Goal: Navigation & Orientation: Find specific page/section

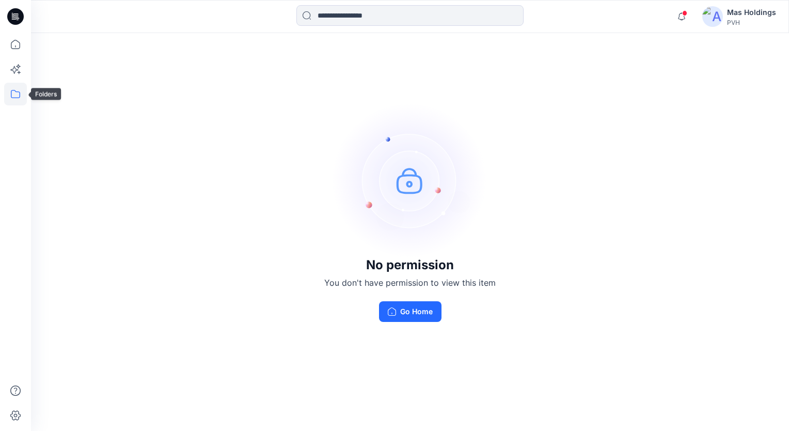
click at [14, 89] on icon at bounding box center [15, 94] width 23 height 23
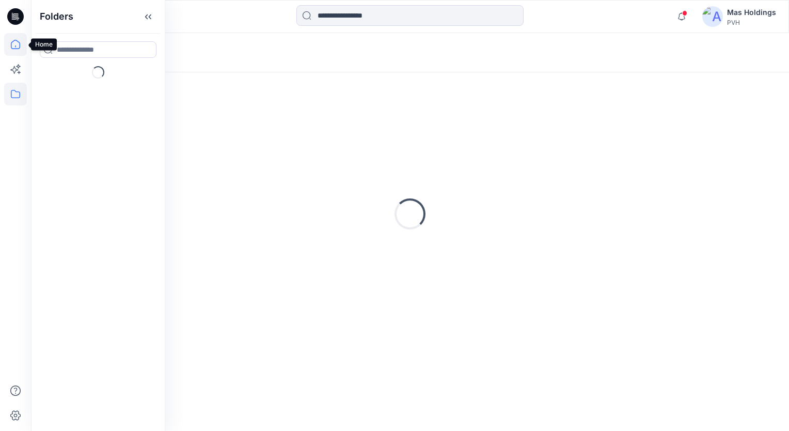
click at [18, 40] on icon at bounding box center [15, 44] width 23 height 23
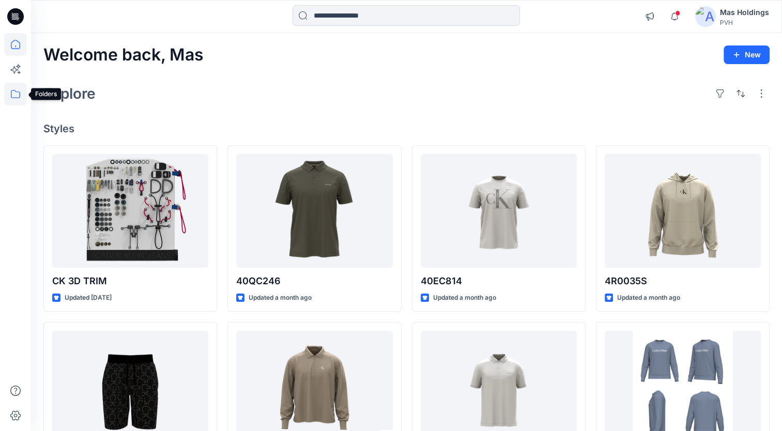
click at [11, 93] on icon at bounding box center [15, 94] width 9 height 8
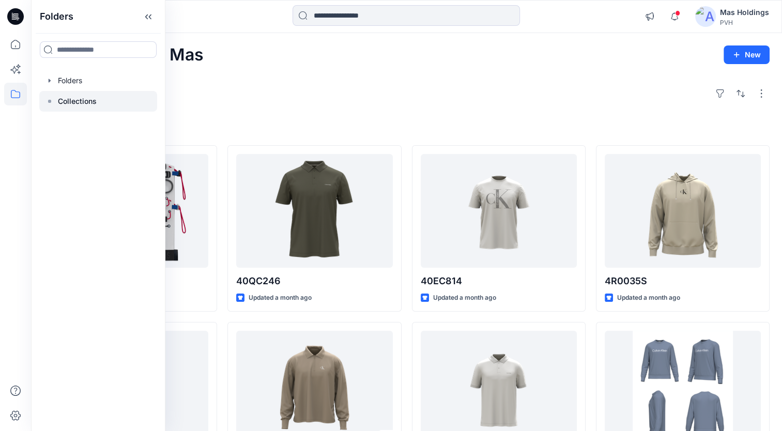
click at [77, 96] on p "Collections" at bounding box center [77, 101] width 39 height 12
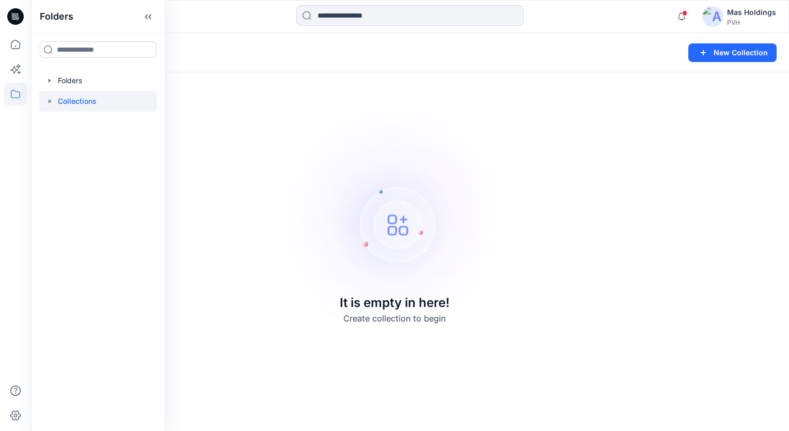
click at [72, 100] on p "Collections" at bounding box center [77, 101] width 39 height 12
click at [74, 78] on div at bounding box center [98, 80] width 118 height 21
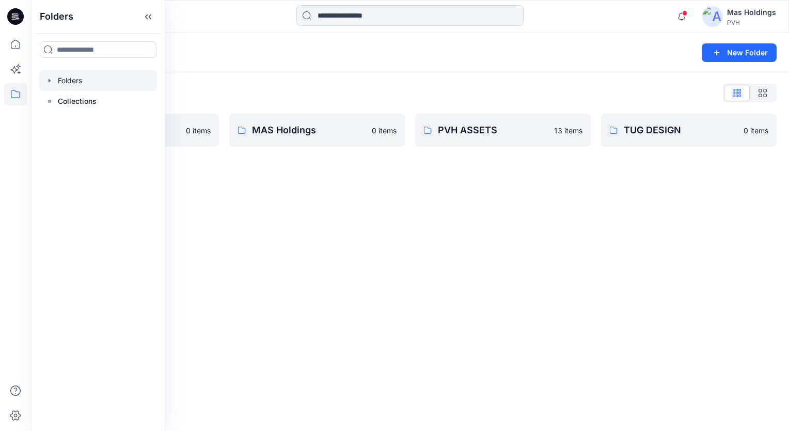
click at [437, 253] on div "Folders New Folder Folders List CKUW_FA24 0 items MAS Holdings 0 items PVH ASSE…" at bounding box center [410, 232] width 758 height 398
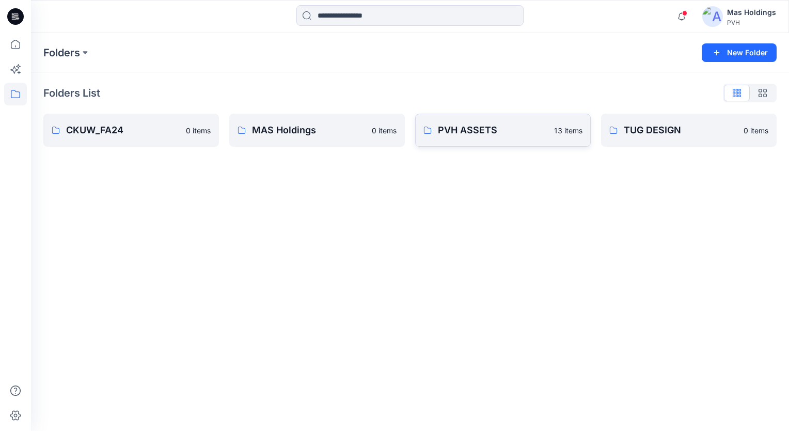
click at [450, 120] on link "PVH ASSETS 13 items" at bounding box center [503, 130] width 176 height 33
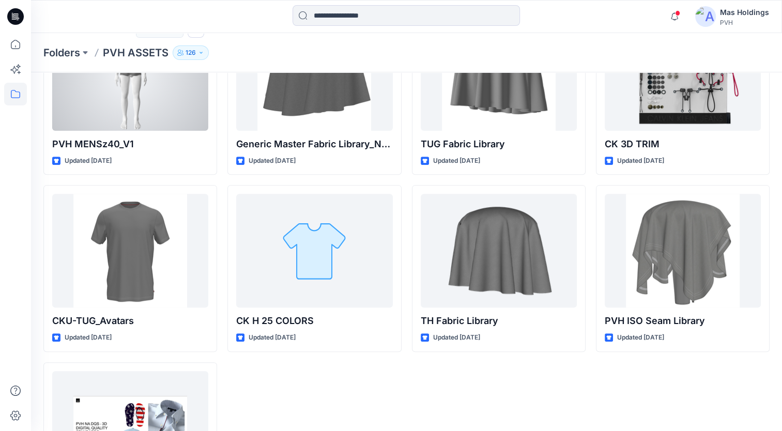
scroll to position [362, 0]
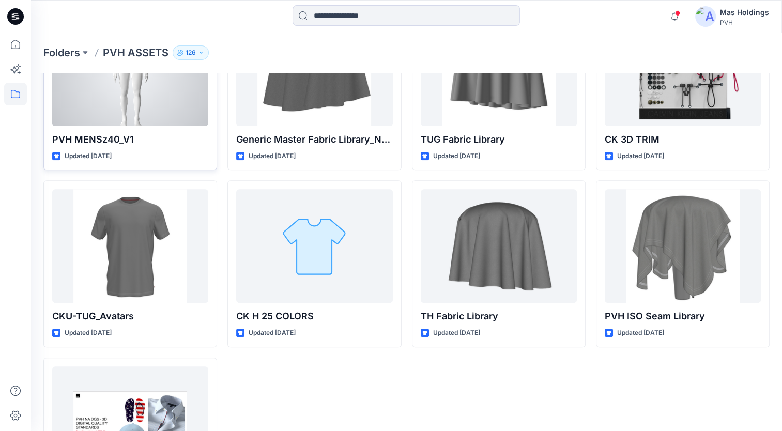
click at [121, 74] on div at bounding box center [130, 69] width 156 height 114
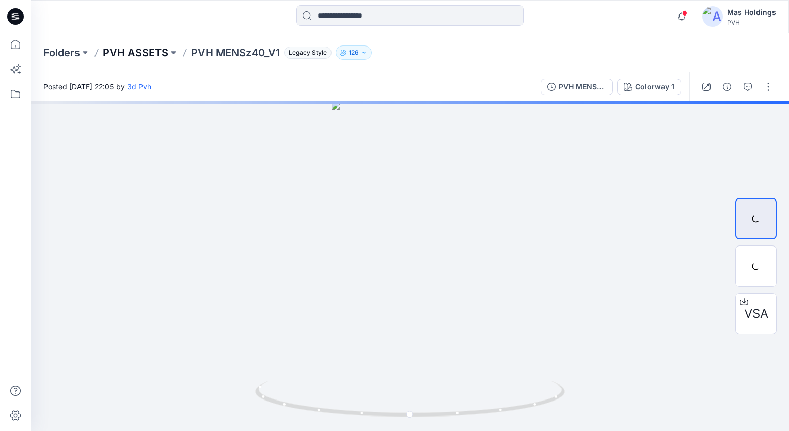
click at [151, 52] on p "PVH ASSETS" at bounding box center [136, 52] width 66 height 14
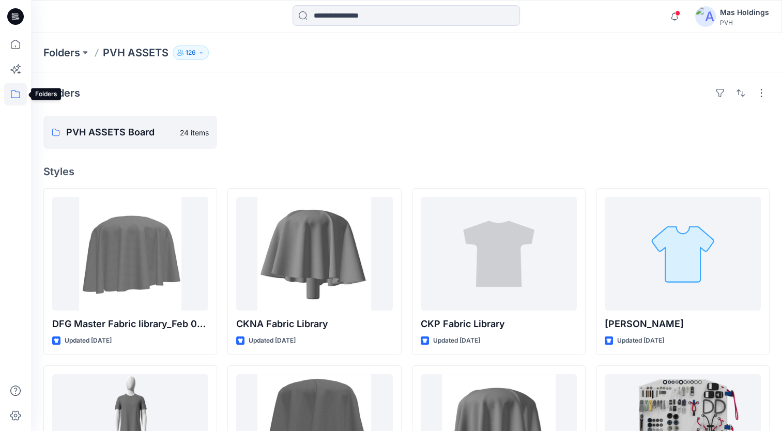
click at [12, 95] on icon at bounding box center [15, 94] width 23 height 23
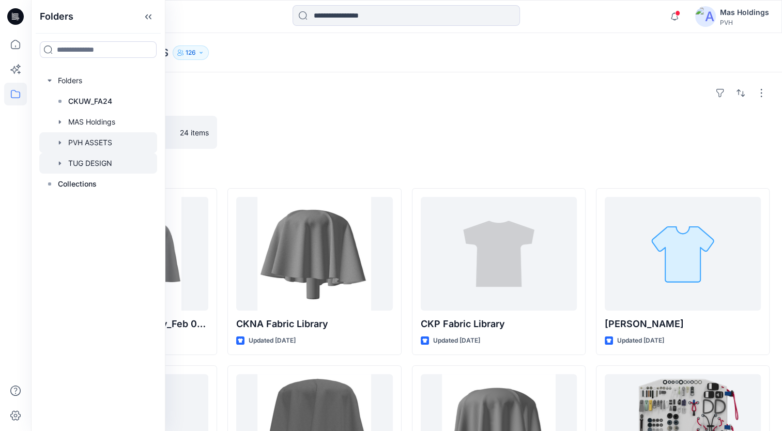
click at [97, 161] on div at bounding box center [98, 163] width 118 height 21
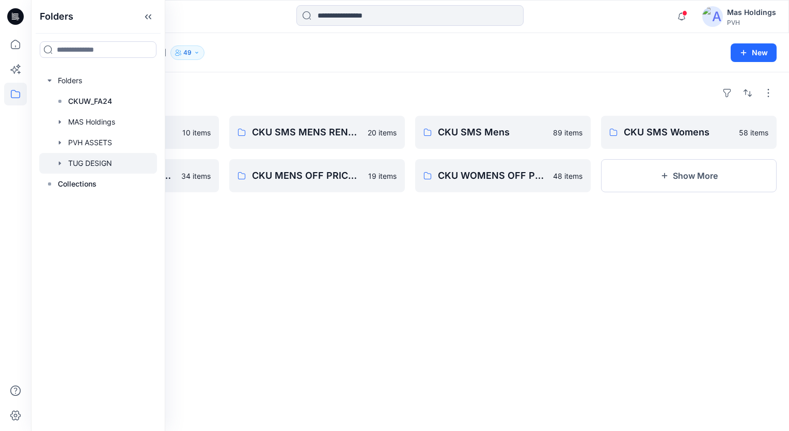
click at [253, 86] on div "Folders" at bounding box center [410, 93] width 734 height 17
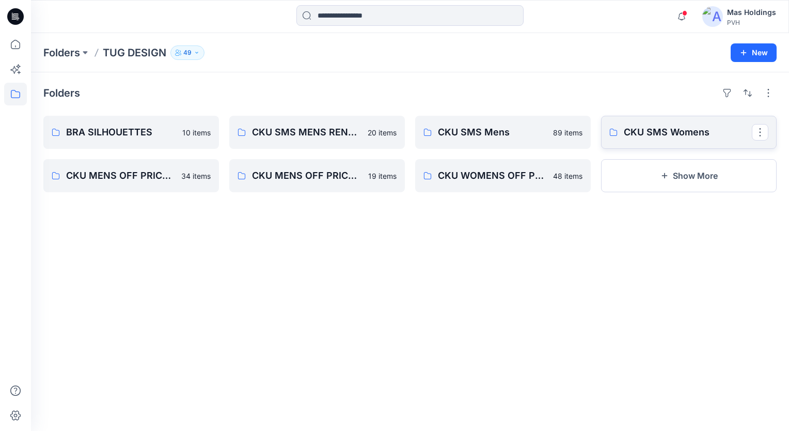
click at [648, 133] on p "CKU SMS Womens" at bounding box center [688, 132] width 128 height 14
click at [17, 96] on icon at bounding box center [15, 94] width 23 height 23
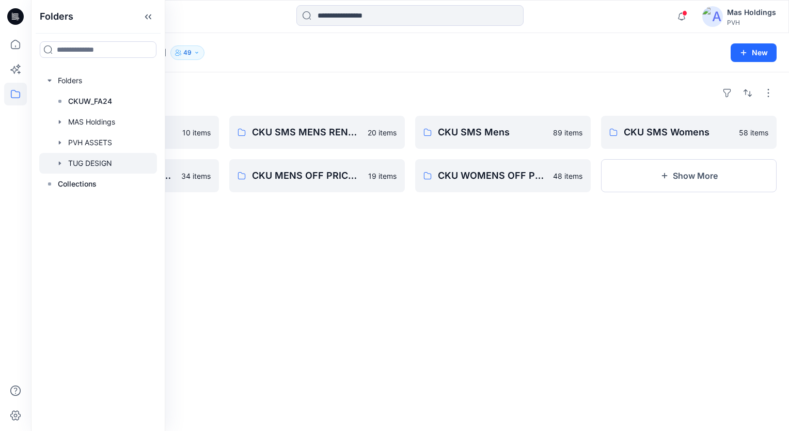
click at [85, 165] on div at bounding box center [98, 163] width 118 height 21
click at [56, 161] on icon "button" at bounding box center [60, 163] width 8 height 8
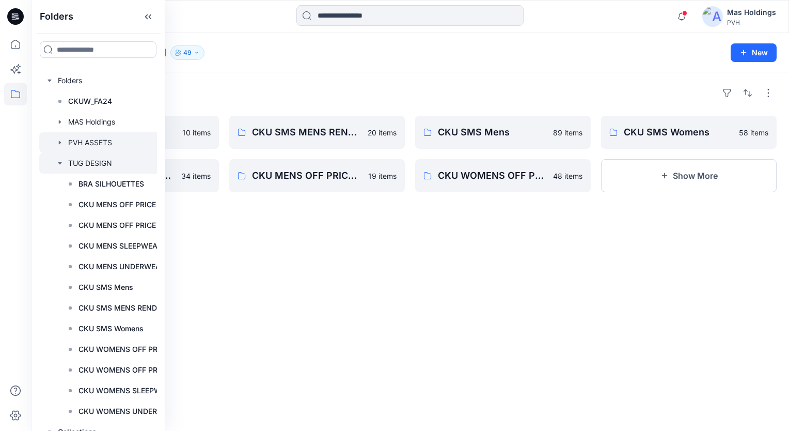
click at [107, 143] on div at bounding box center [116, 142] width 155 height 21
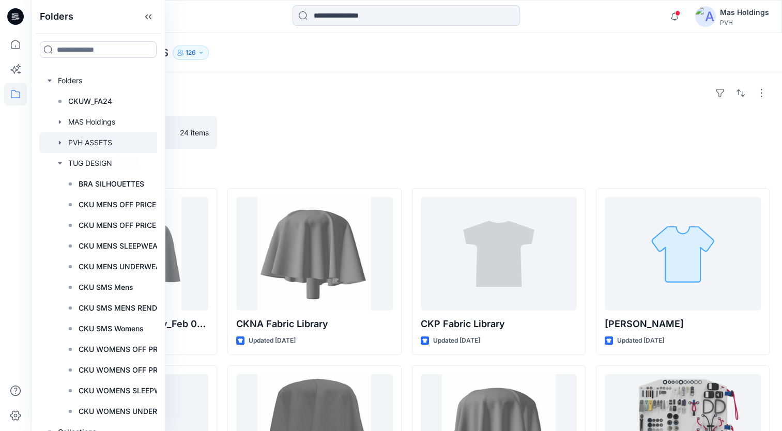
click at [58, 142] on icon "button" at bounding box center [60, 142] width 8 height 8
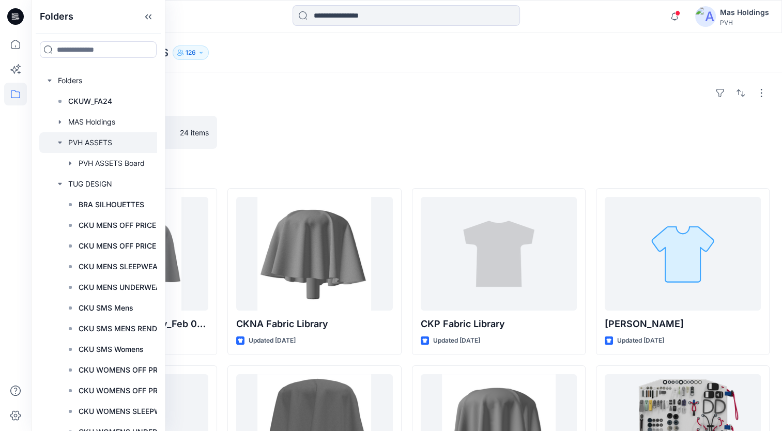
click at [330, 130] on div at bounding box center [314, 132] width 174 height 33
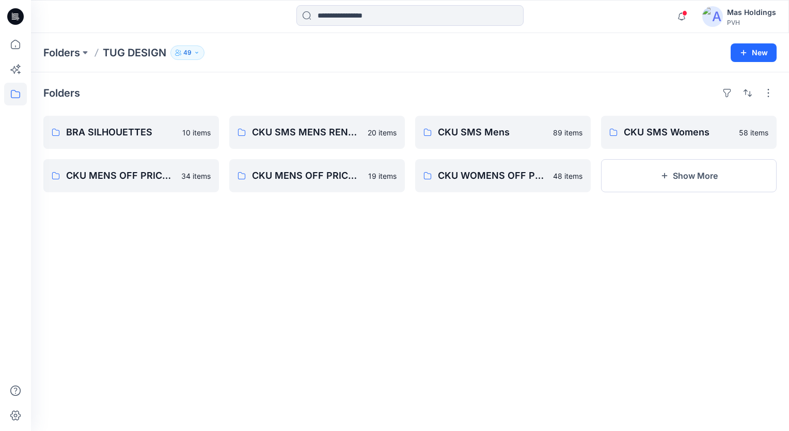
click at [240, 302] on div "Folders BRA SILHOUETTES 10 items CKU MENS OFF PRICE UNDERWEAR 34 items CKU SMS …" at bounding box center [410, 251] width 758 height 359
click at [668, 173] on icon "button" at bounding box center [665, 176] width 8 height 8
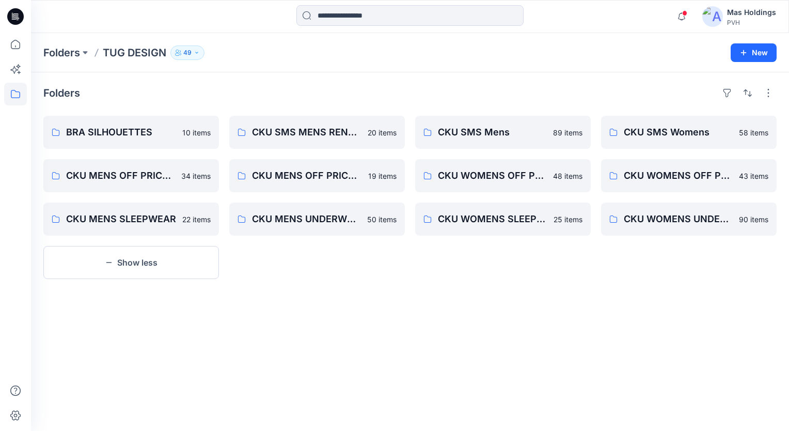
click at [0, 94] on html "Notifications Your style 40QC246 is ready 7 new Colorway [DATE] 08:53 Your styl…" at bounding box center [394, 215] width 789 height 431
drag, startPoint x: -1, startPoint y: 94, endPoint x: 14, endPoint y: 91, distance: 15.2
click at [14, 91] on icon at bounding box center [15, 94] width 23 height 23
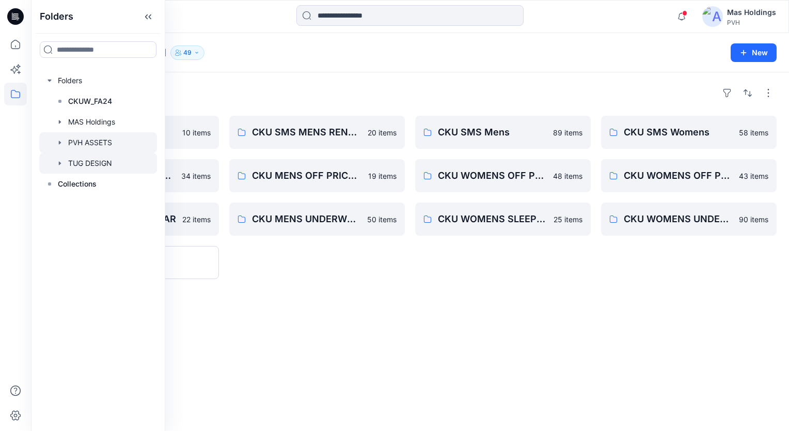
click at [87, 141] on div at bounding box center [98, 142] width 118 height 21
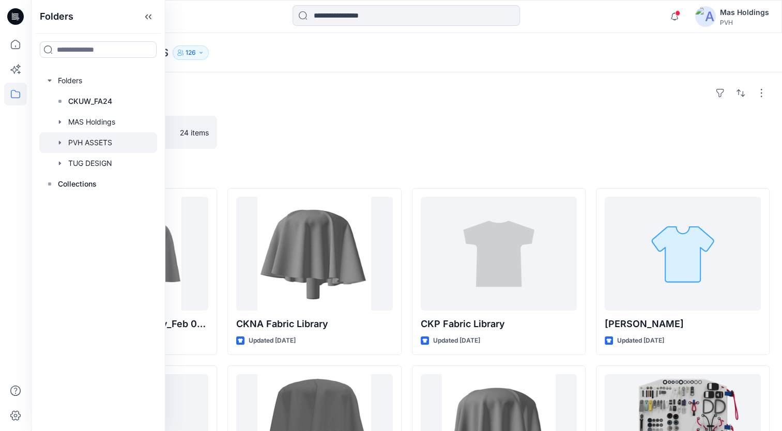
click at [338, 130] on div at bounding box center [314, 132] width 174 height 33
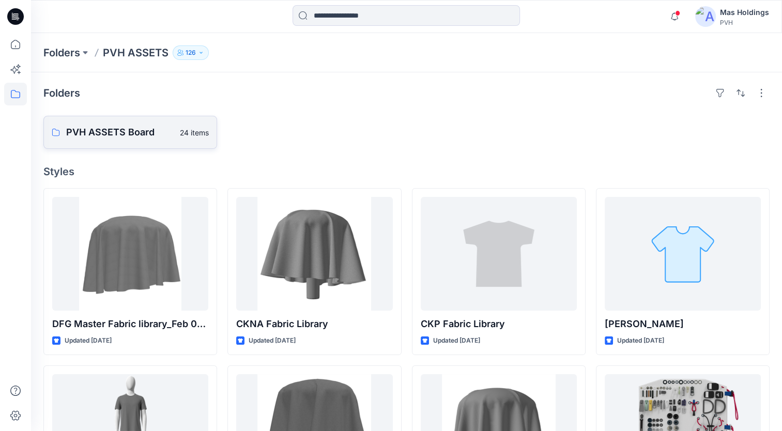
click at [122, 131] on p "PVH ASSETS Board" at bounding box center [119, 132] width 107 height 14
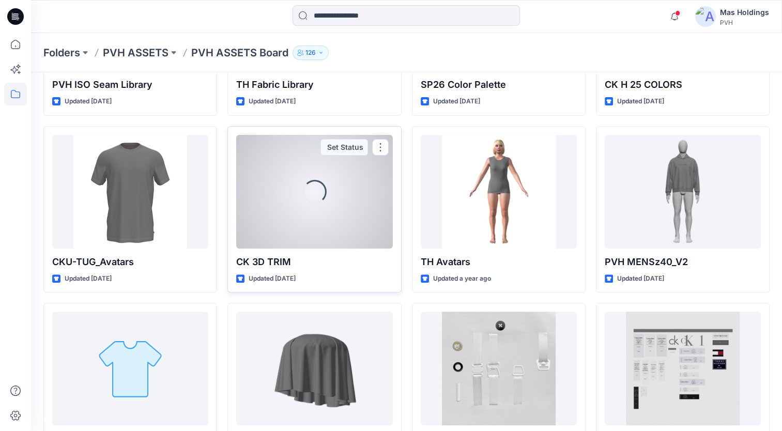
scroll to position [326, 0]
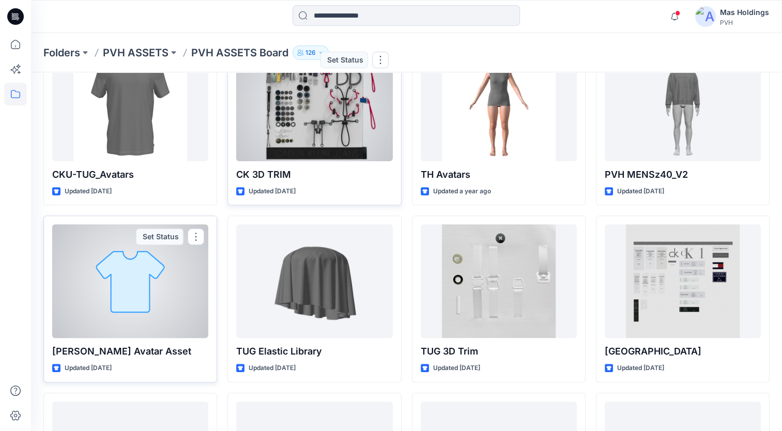
click at [127, 279] on div at bounding box center [130, 281] width 156 height 114
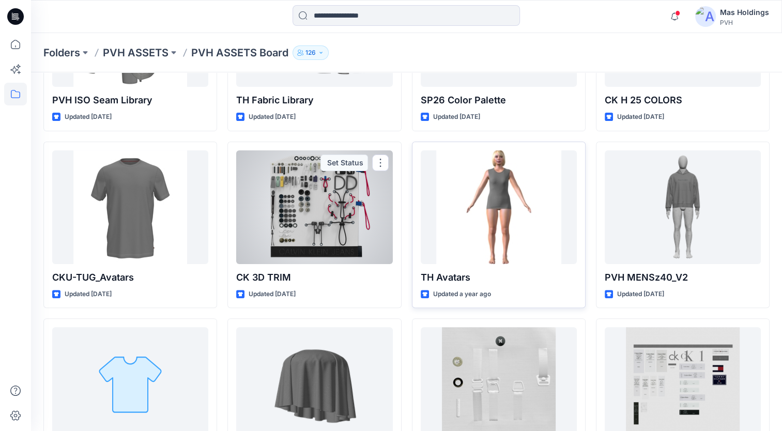
scroll to position [199, 0]
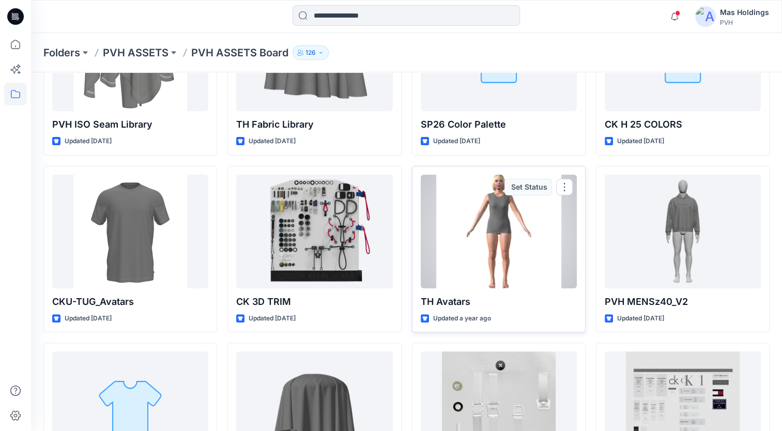
click at [497, 231] on div at bounding box center [499, 232] width 156 height 114
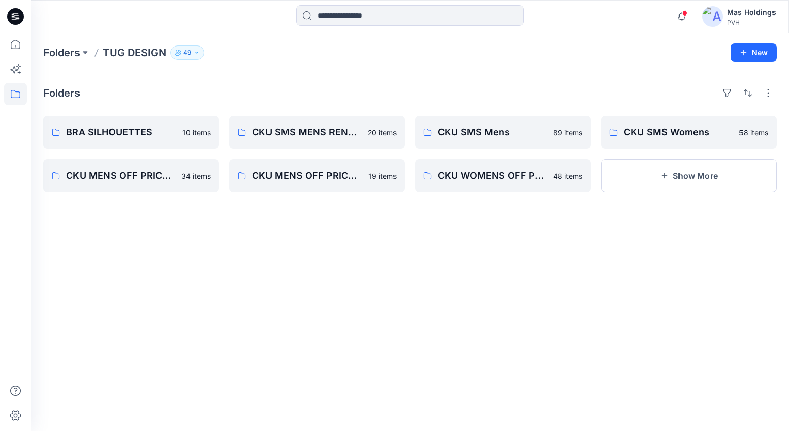
click at [622, 262] on div "Folders BRA SILHOUETTES 10 items CKU MENS OFF PRICE UNDERWEAR 34 items CKU SMS …" at bounding box center [410, 251] width 758 height 359
drag, startPoint x: 260, startPoint y: 44, endPoint x: 252, endPoint y: 45, distance: 7.8
click at [260, 45] on div "Folders TUG DESIGN 49 New" at bounding box center [410, 52] width 758 height 39
